Goal: Task Accomplishment & Management: Manage account settings

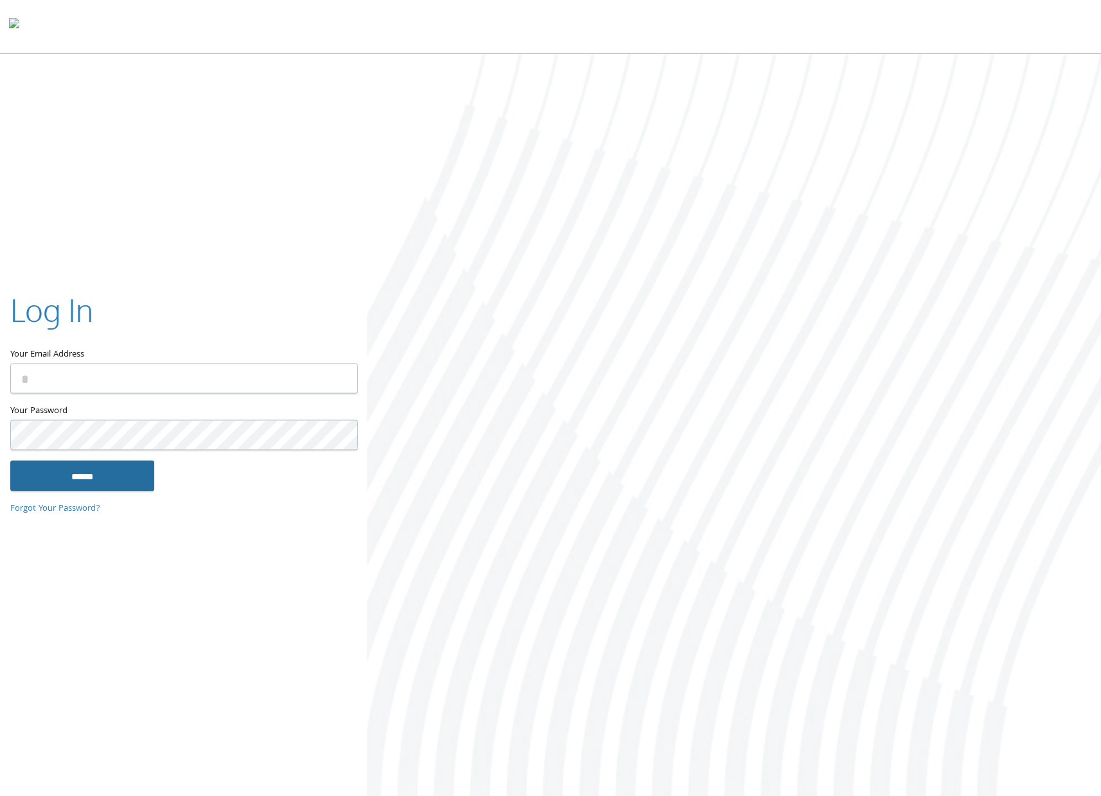
type input "**********"
click at [102, 474] on input "******" at bounding box center [82, 475] width 144 height 31
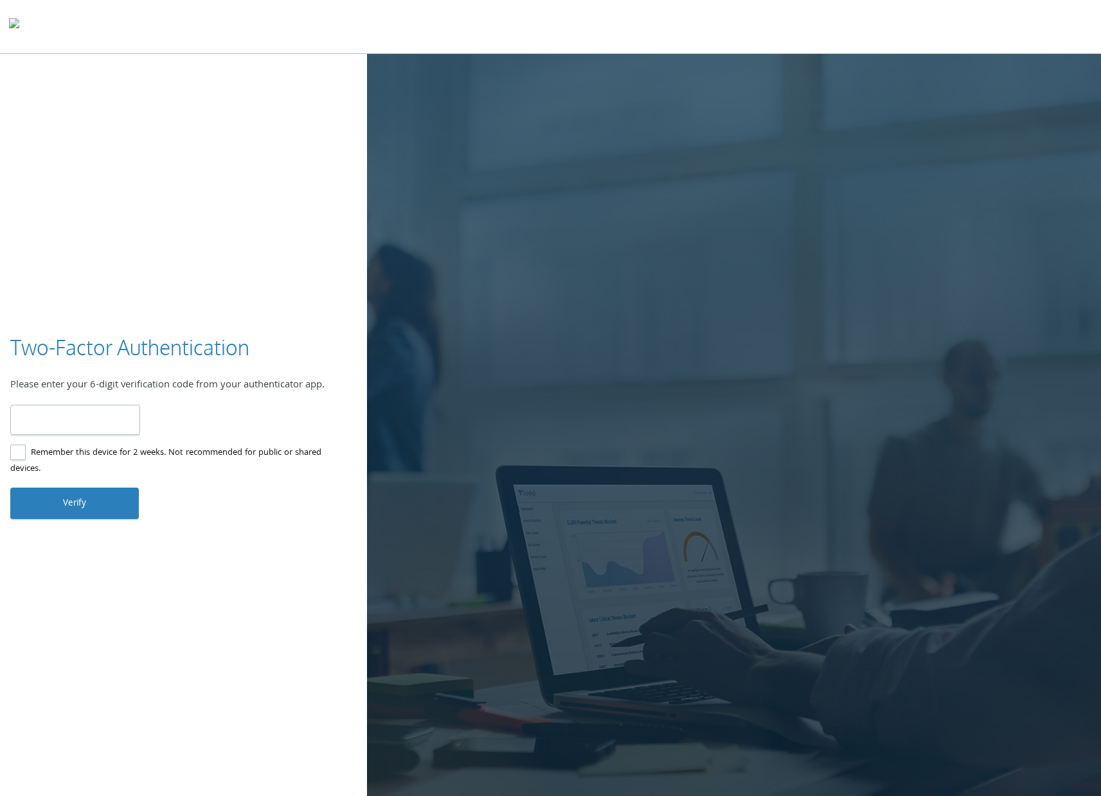
type input "******"
